Goal: Transaction & Acquisition: Download file/media

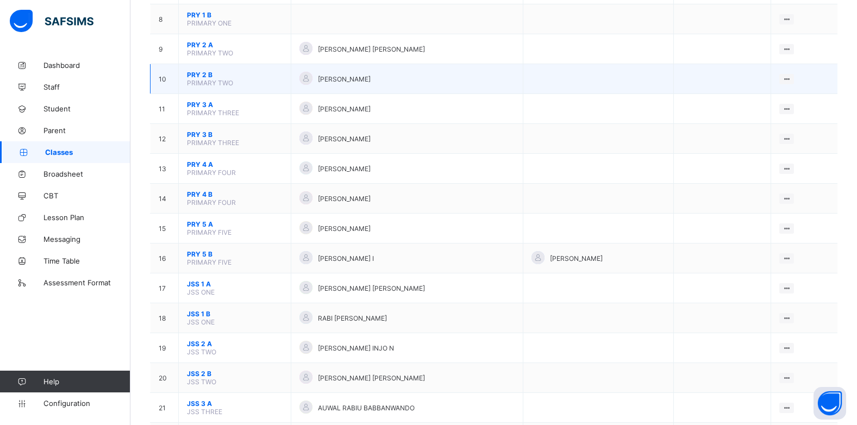
scroll to position [380, 0]
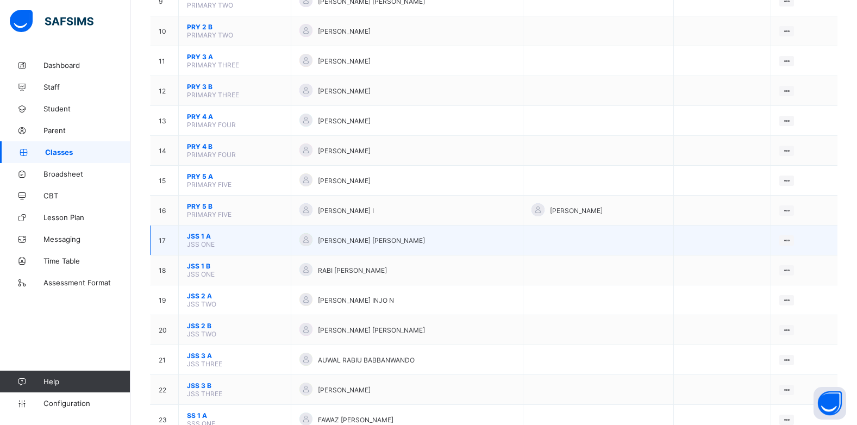
click at [191, 235] on span "JSS 1 A" at bounding box center [235, 236] width 96 height 8
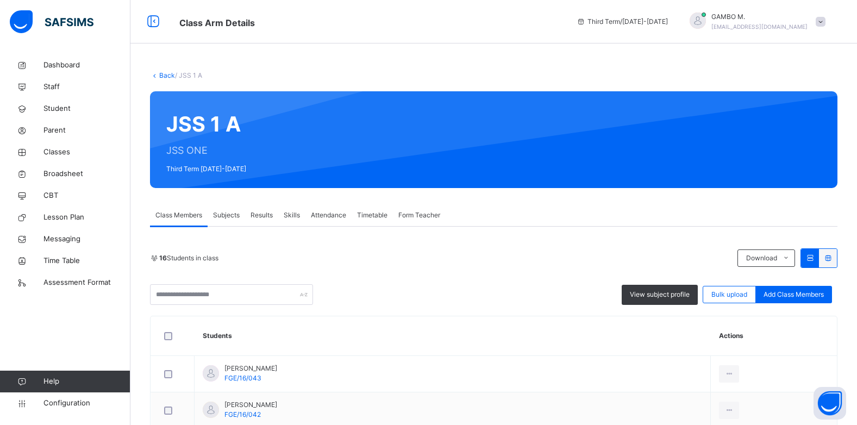
drag, startPoint x: 225, startPoint y: 215, endPoint x: 236, endPoint y: 212, distance: 11.1
click at [225, 216] on span "Subjects" at bounding box center [226, 215] width 27 height 10
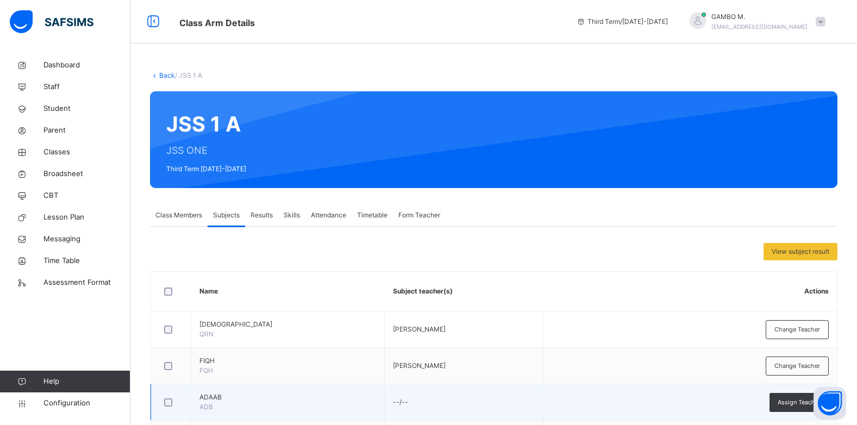
scroll to position [109, 0]
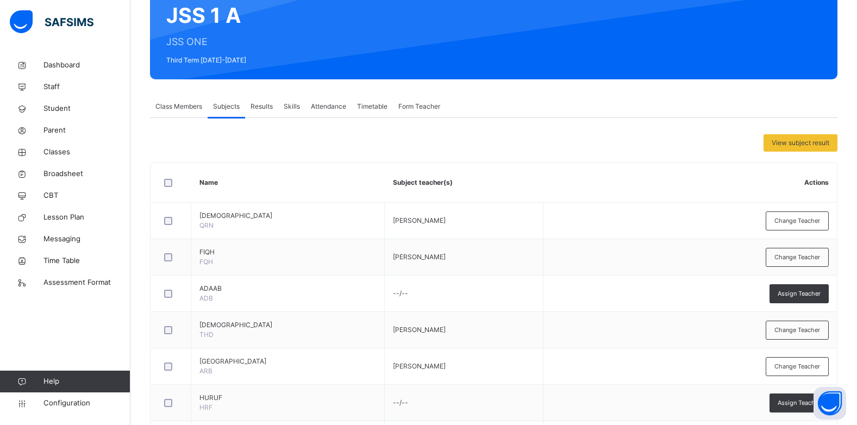
click at [268, 108] on span "Results" at bounding box center [261, 107] width 22 height 10
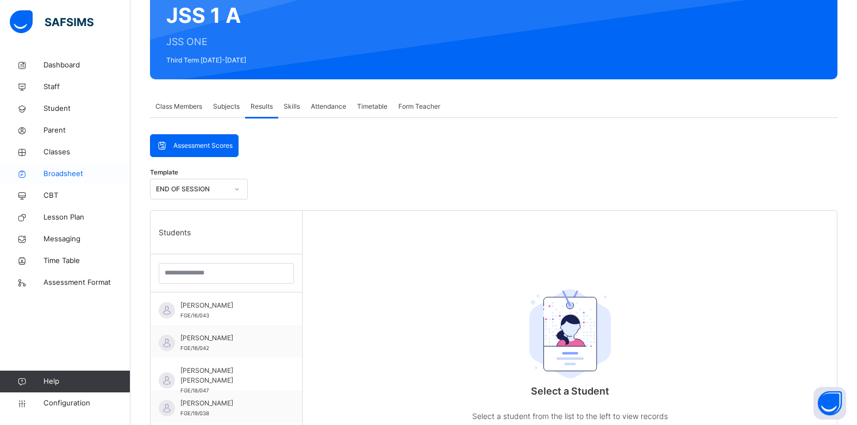
click at [72, 174] on span "Broadsheet" at bounding box center [86, 173] width 87 height 11
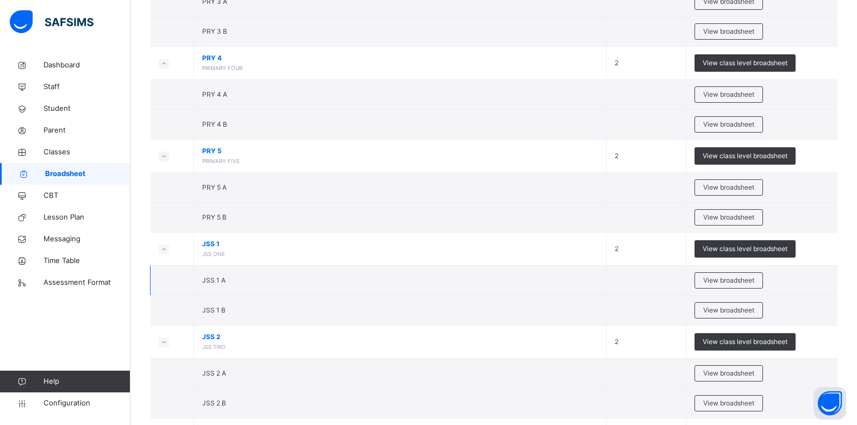
scroll to position [652, 0]
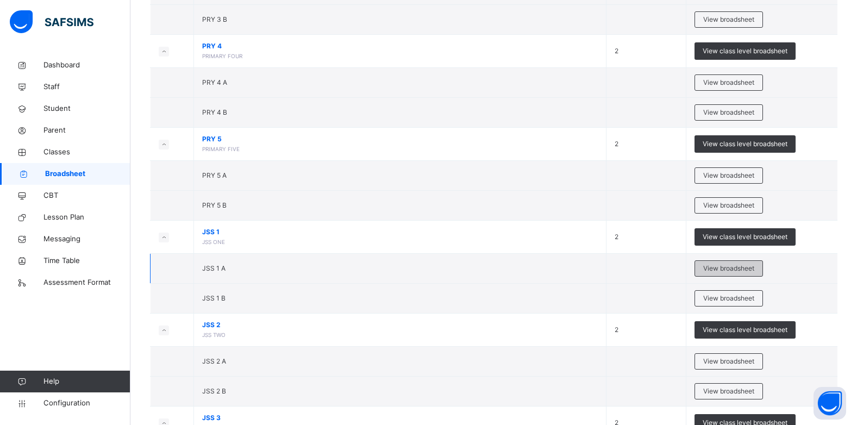
click at [726, 270] on span "View broadsheet" at bounding box center [728, 268] width 51 height 10
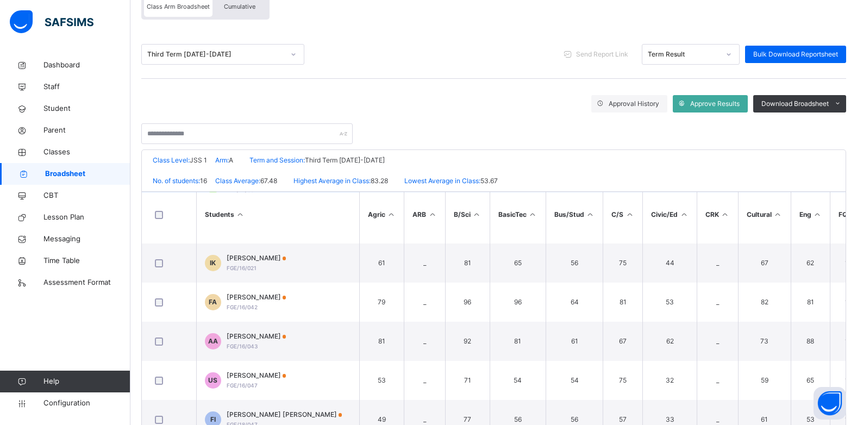
scroll to position [326, 0]
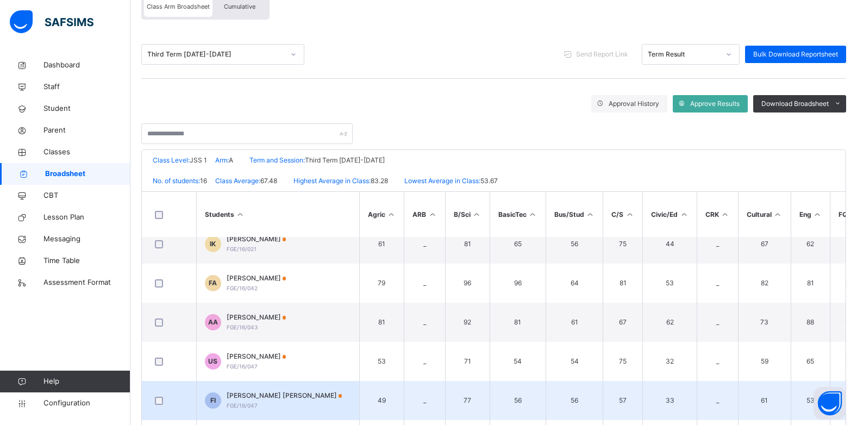
click at [269, 399] on span "[PERSON_NAME] [PERSON_NAME]" at bounding box center [285, 396] width 116 height 10
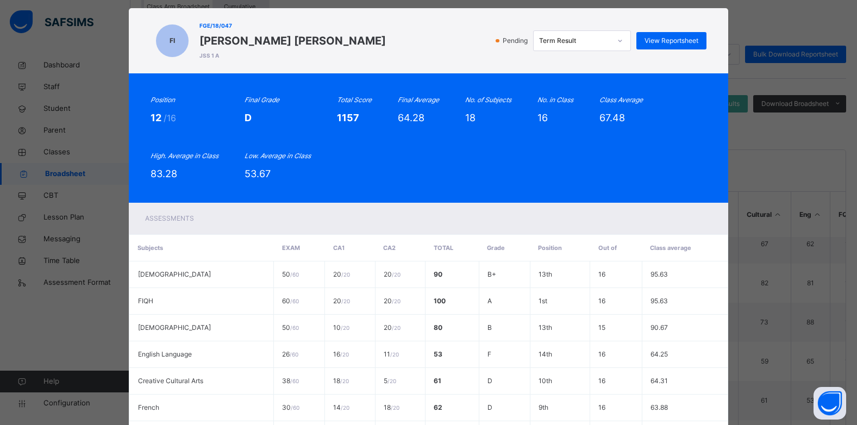
scroll to position [0, 0]
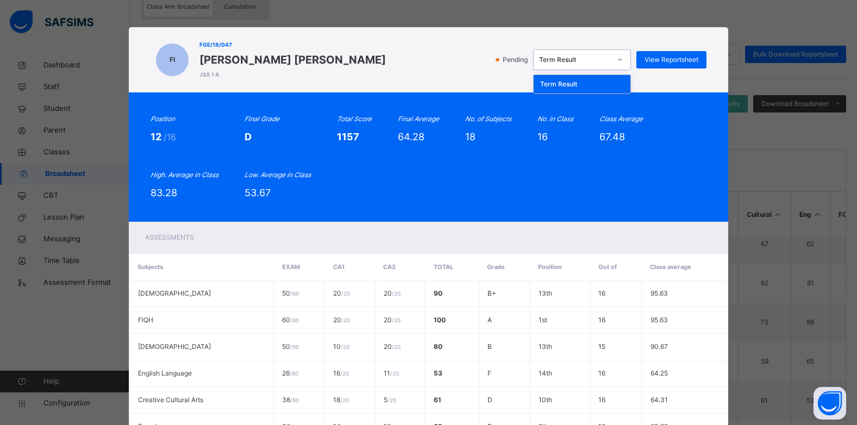
click at [627, 58] on div at bounding box center [620, 59] width 18 height 17
click at [690, 57] on span "View Reportsheet" at bounding box center [671, 60] width 54 height 10
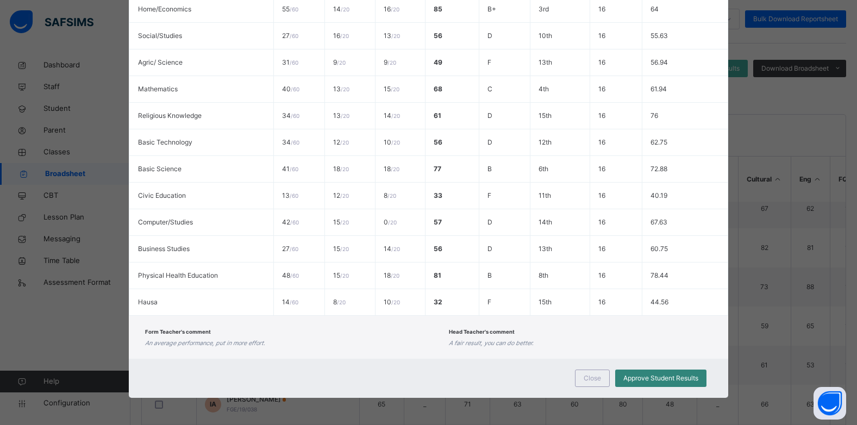
scroll to position [163, 0]
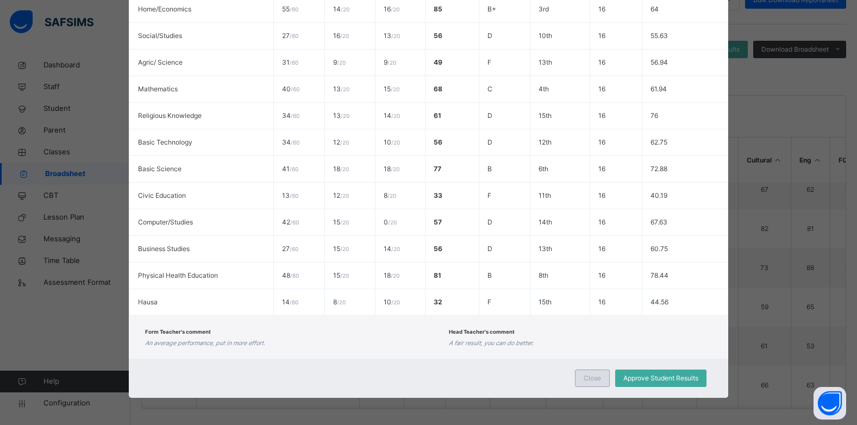
click at [599, 382] on span "Close" at bounding box center [591, 378] width 17 height 10
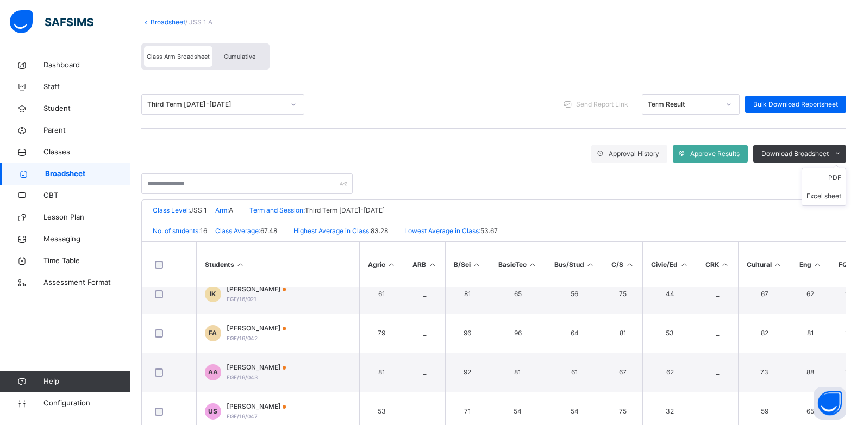
scroll to position [54, 0]
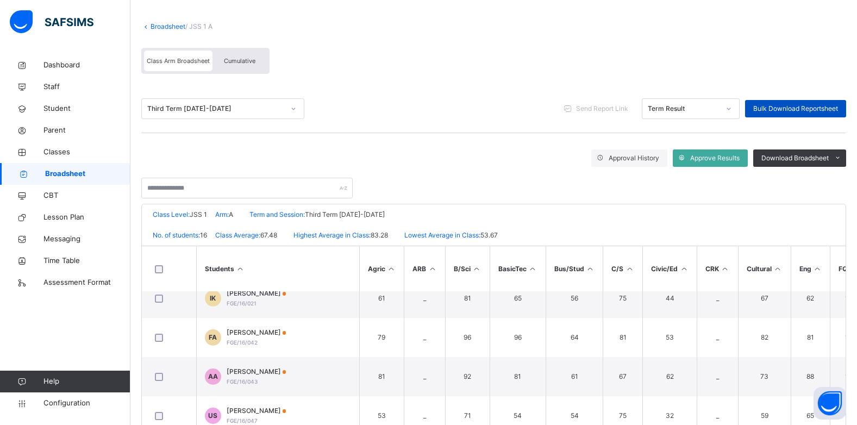
click at [819, 109] on span "Bulk Download Reportsheet" at bounding box center [795, 109] width 85 height 10
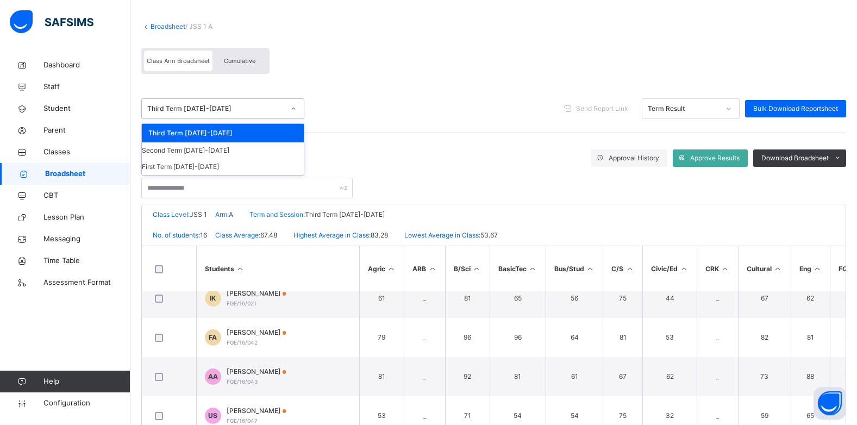
drag, startPoint x: 265, startPoint y: 114, endPoint x: 265, endPoint y: 121, distance: 7.1
click at [265, 119] on div "option Third Term [DATE]-[DATE] focused, 1 of 3. 3 results available. Use Up an…" at bounding box center [493, 109] width 705 height 48
click at [719, 112] on div "Term Result" at bounding box center [684, 109] width 72 height 10
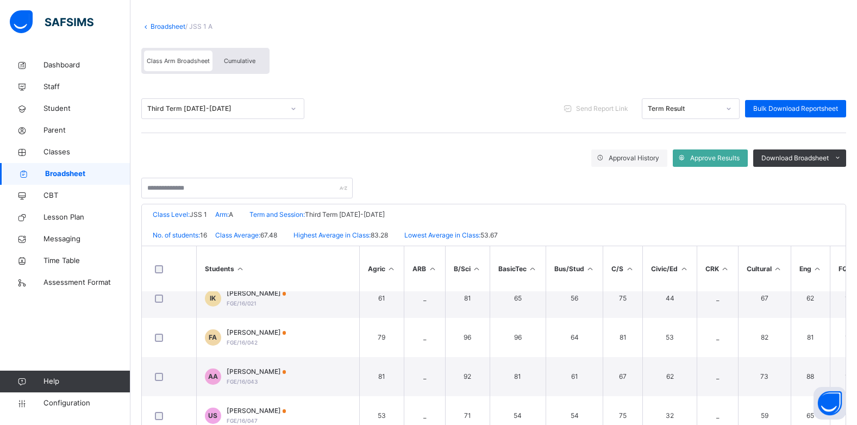
click at [235, 64] on span "Cumulative" at bounding box center [240, 61] width 32 height 8
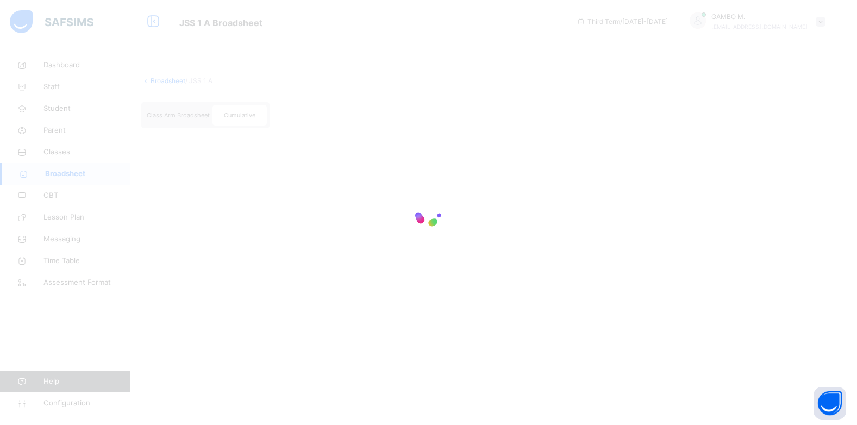
scroll to position [0, 0]
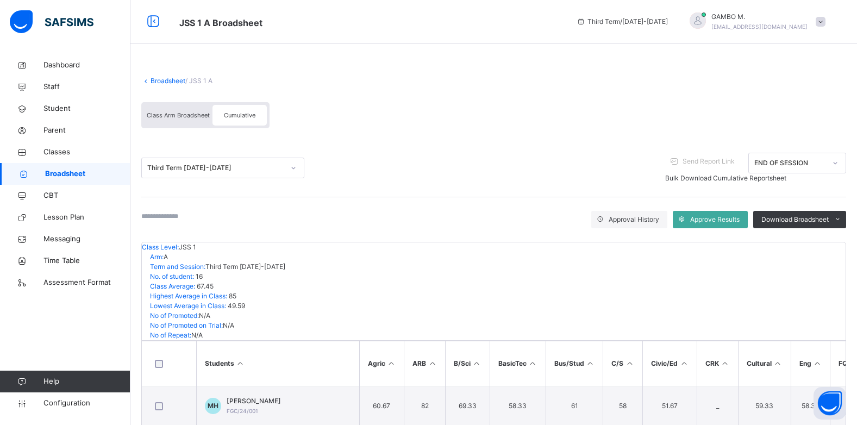
click at [779, 174] on span "Bulk Download Cumulative Reportsheet" at bounding box center [725, 178] width 121 height 8
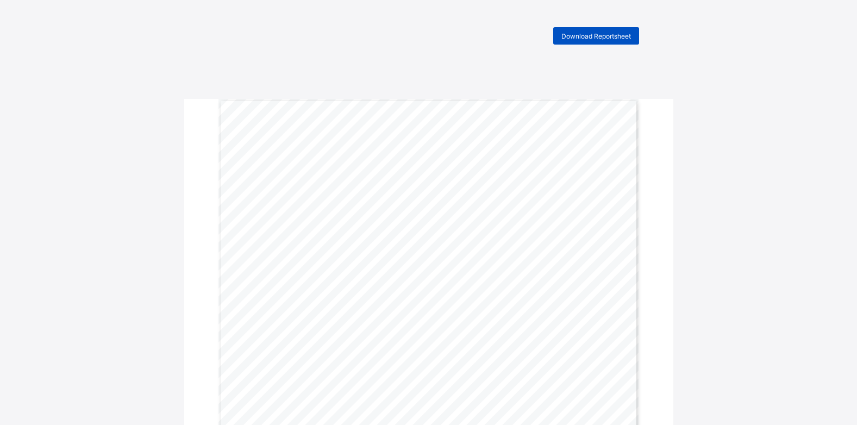
click at [620, 37] on span "Download Reportsheet" at bounding box center [596, 36] width 70 height 8
drag, startPoint x: 699, startPoint y: 274, endPoint x: 418, endPoint y: 7, distance: 387.7
click at [604, 35] on span "Download Reportsheet" at bounding box center [596, 36] width 70 height 8
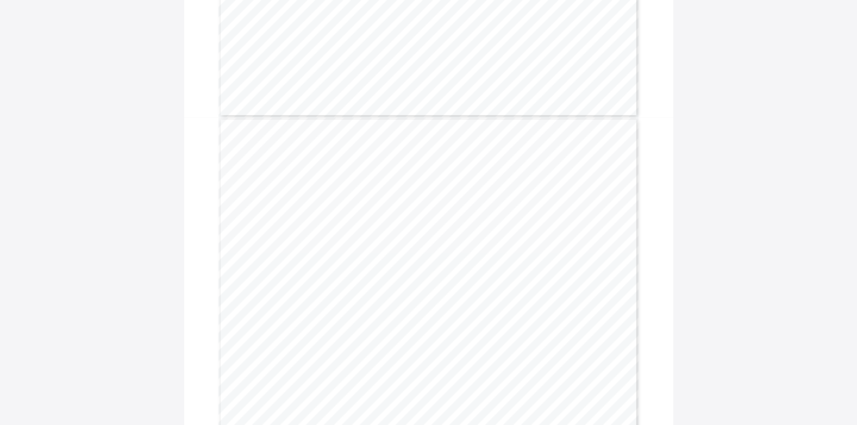
scroll to position [2988, 0]
